Goal: Task Accomplishment & Management: Use online tool/utility

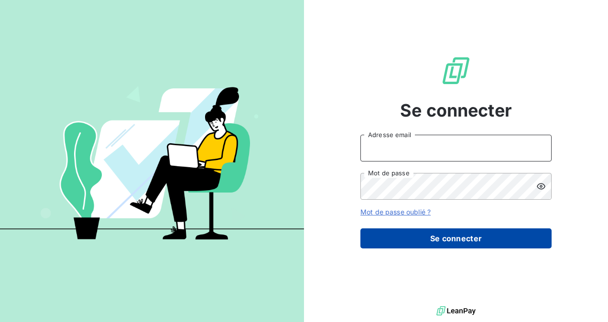
type input "[EMAIL_ADDRESS][DOMAIN_NAME]"
click at [455, 211] on button "Se connecter" at bounding box center [455, 238] width 191 height 20
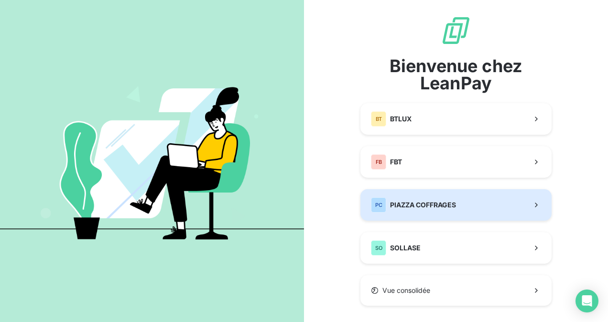
click at [435, 202] on span "PIAZZA COFFRAGES" at bounding box center [423, 205] width 66 height 10
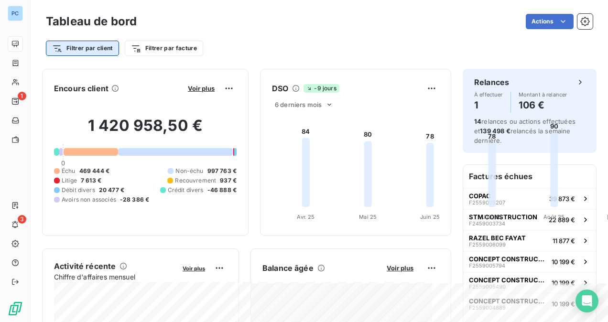
click at [85, 47] on html "PC 1 3 Tableau de bord Actions Filtrer par client Filtrer par facture Encours c…" at bounding box center [304, 161] width 608 height 322
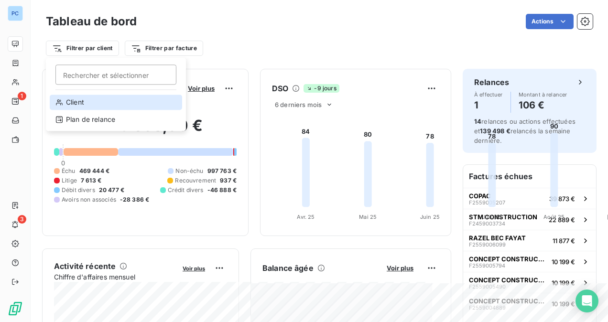
click at [72, 105] on div "Client" at bounding box center [116, 102] width 132 height 15
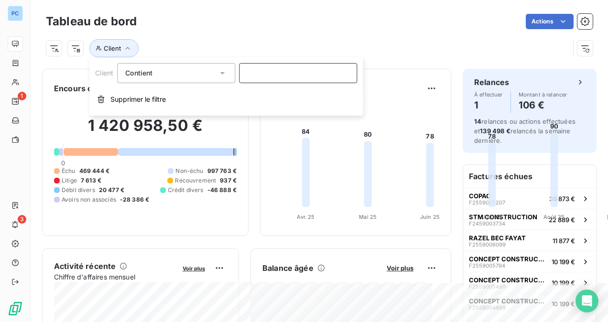
click at [253, 71] on input at bounding box center [298, 73] width 118 height 20
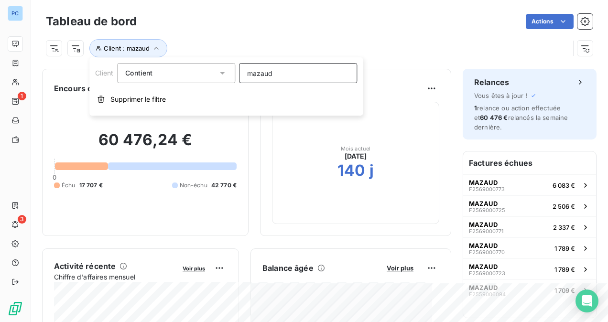
type input "mazaud"
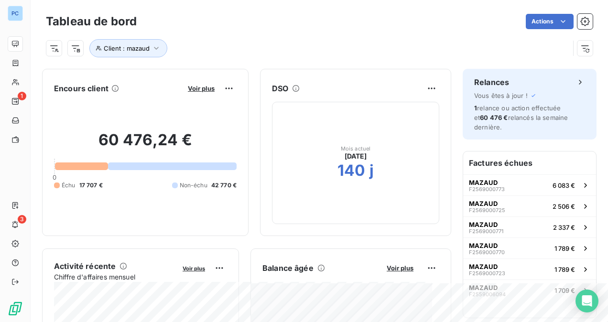
click at [84, 166] on div at bounding box center [81, 167] width 53 height 8
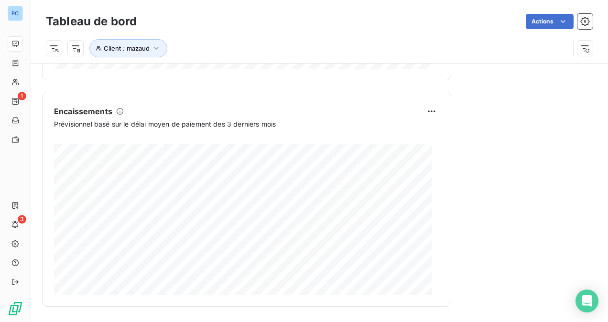
scroll to position [861, 0]
